Goal: Information Seeking & Learning: Learn about a topic

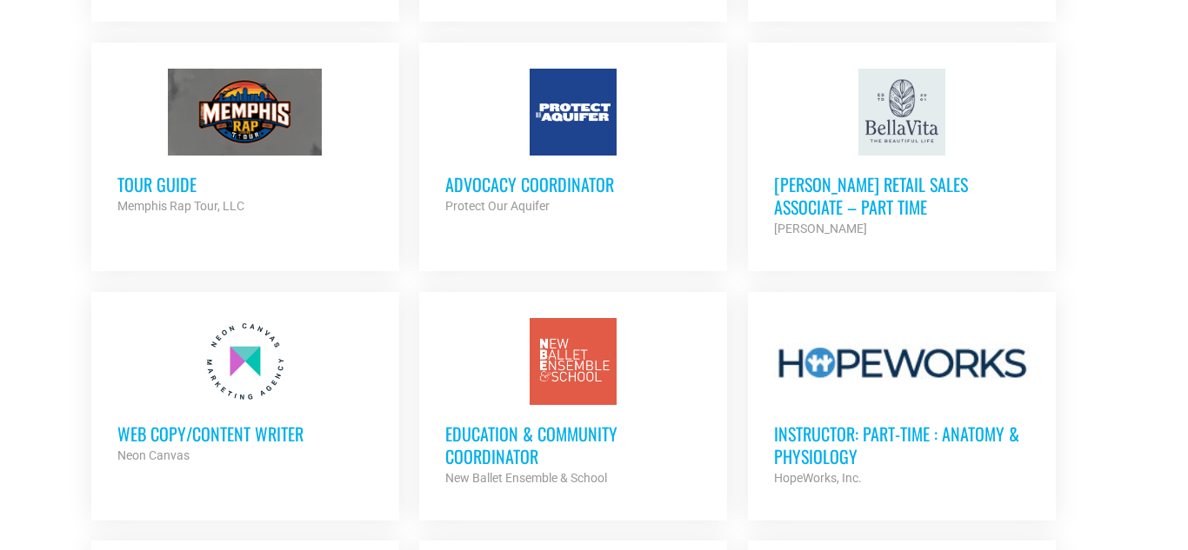
scroll to position [1530, 0]
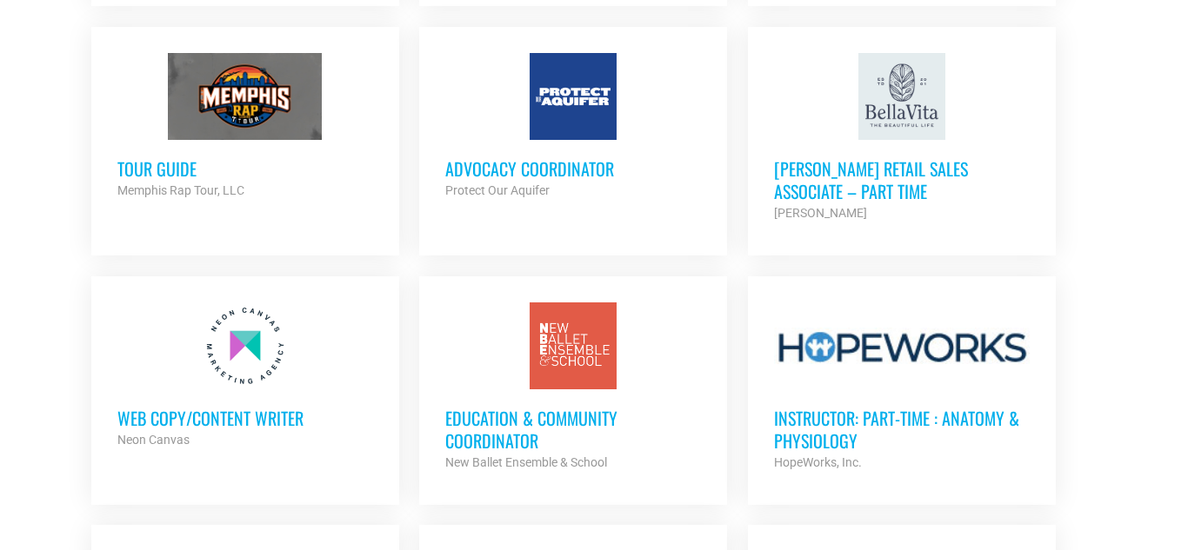
click at [508, 157] on h3 "Advocacy Coordinator" at bounding box center [573, 168] width 256 height 23
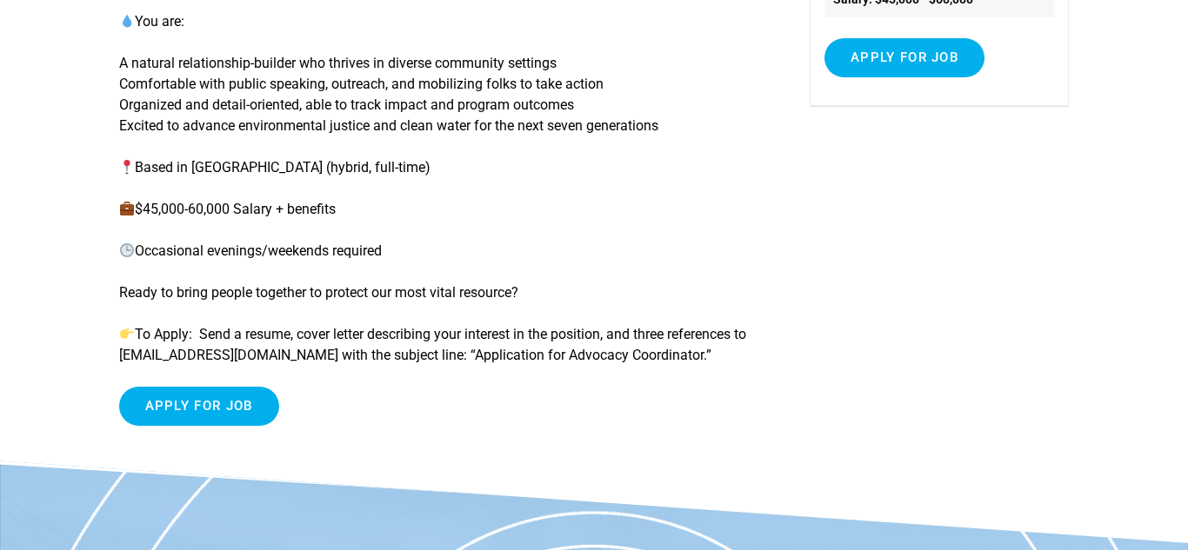
scroll to position [383, 0]
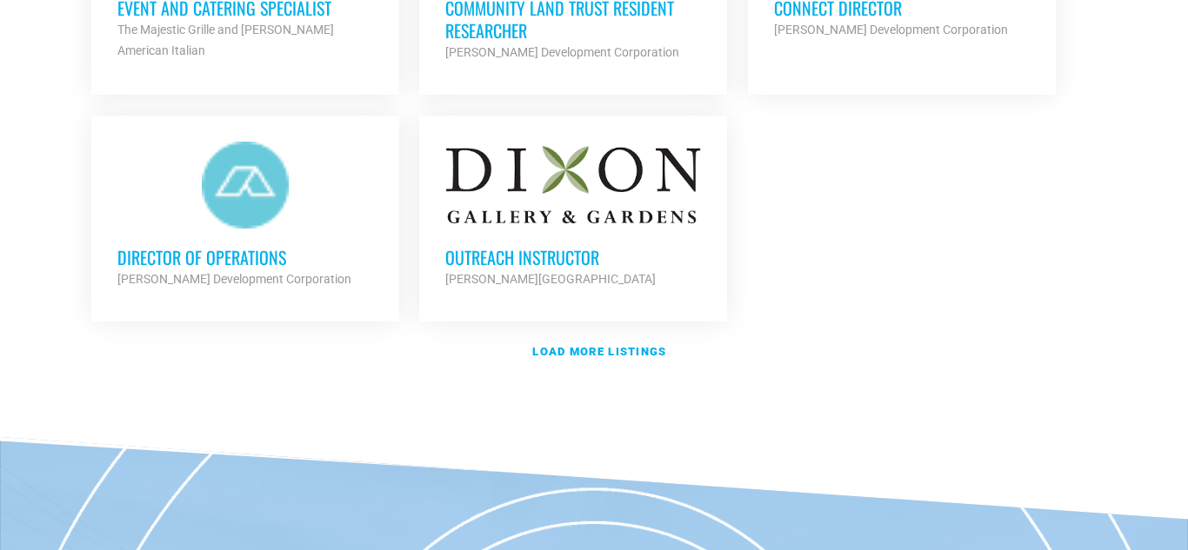
scroll to position [2191, 0]
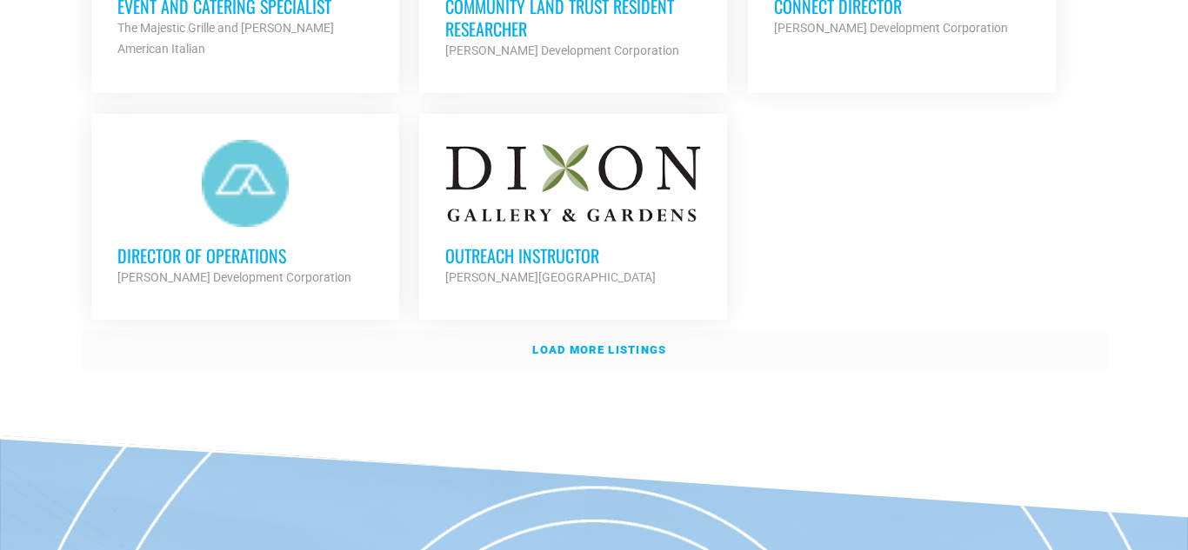
click at [575, 366] on link "Load more listings" at bounding box center [594, 350] width 1026 height 40
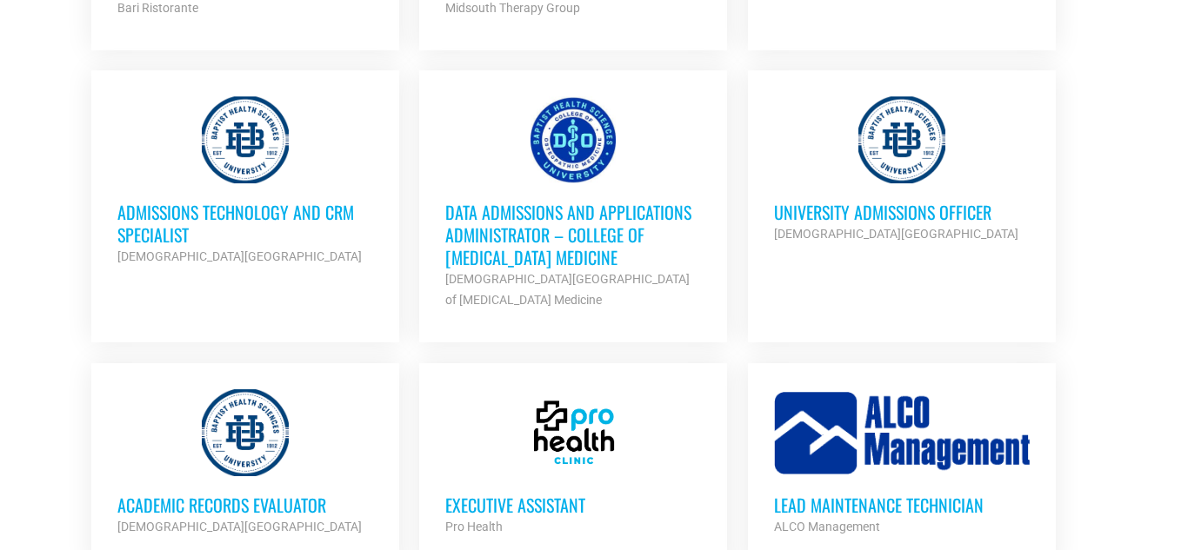
scroll to position [2991, 0]
